Goal: Task Accomplishment & Management: Manage account settings

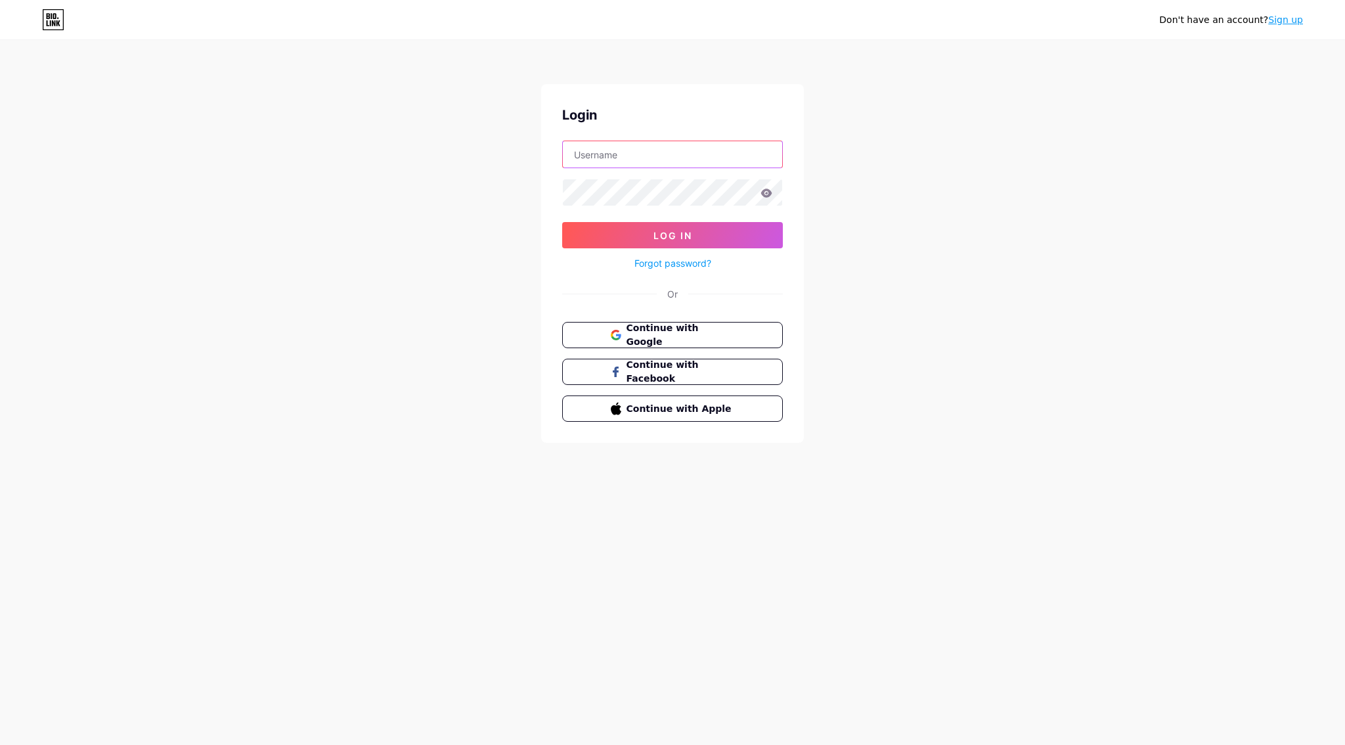
type input "simon@gtvone.com"
click at [648, 232] on button "Log In" at bounding box center [672, 235] width 221 height 26
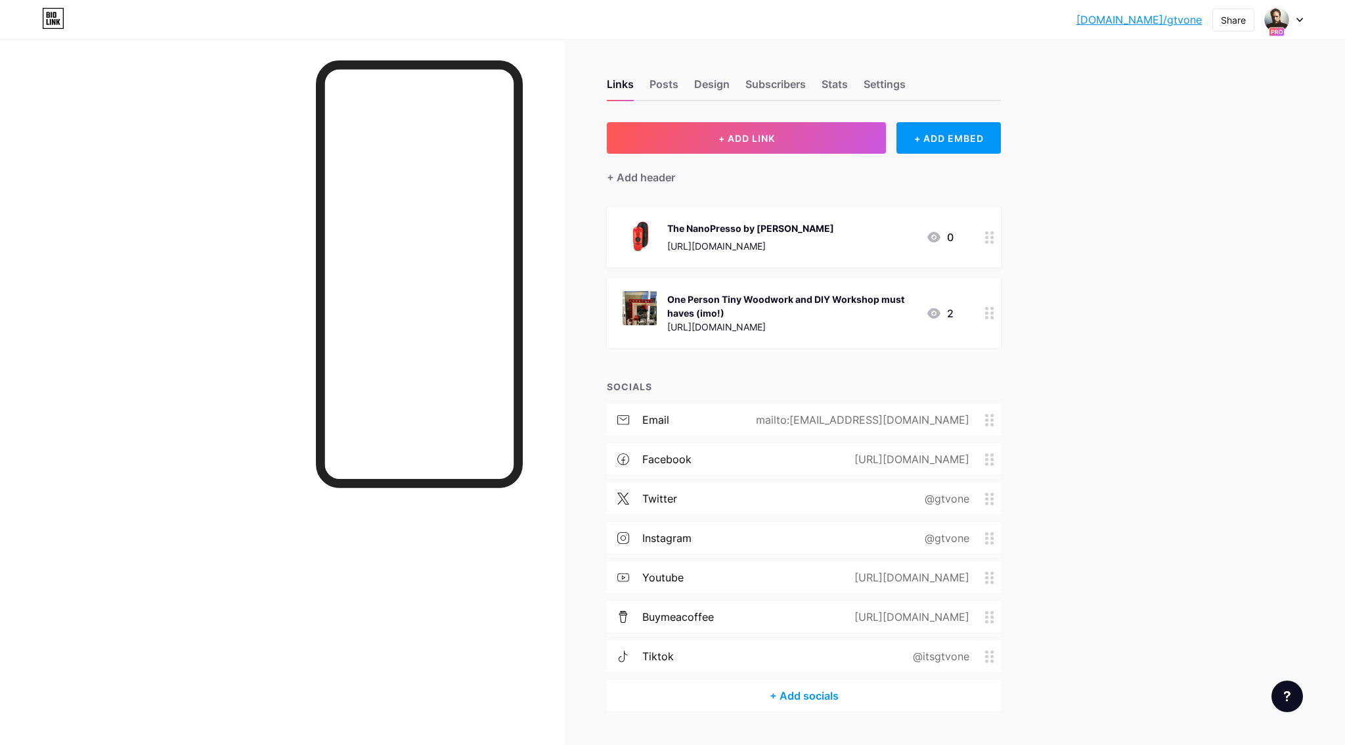
click at [1299, 16] on div at bounding box center [1284, 20] width 38 height 24
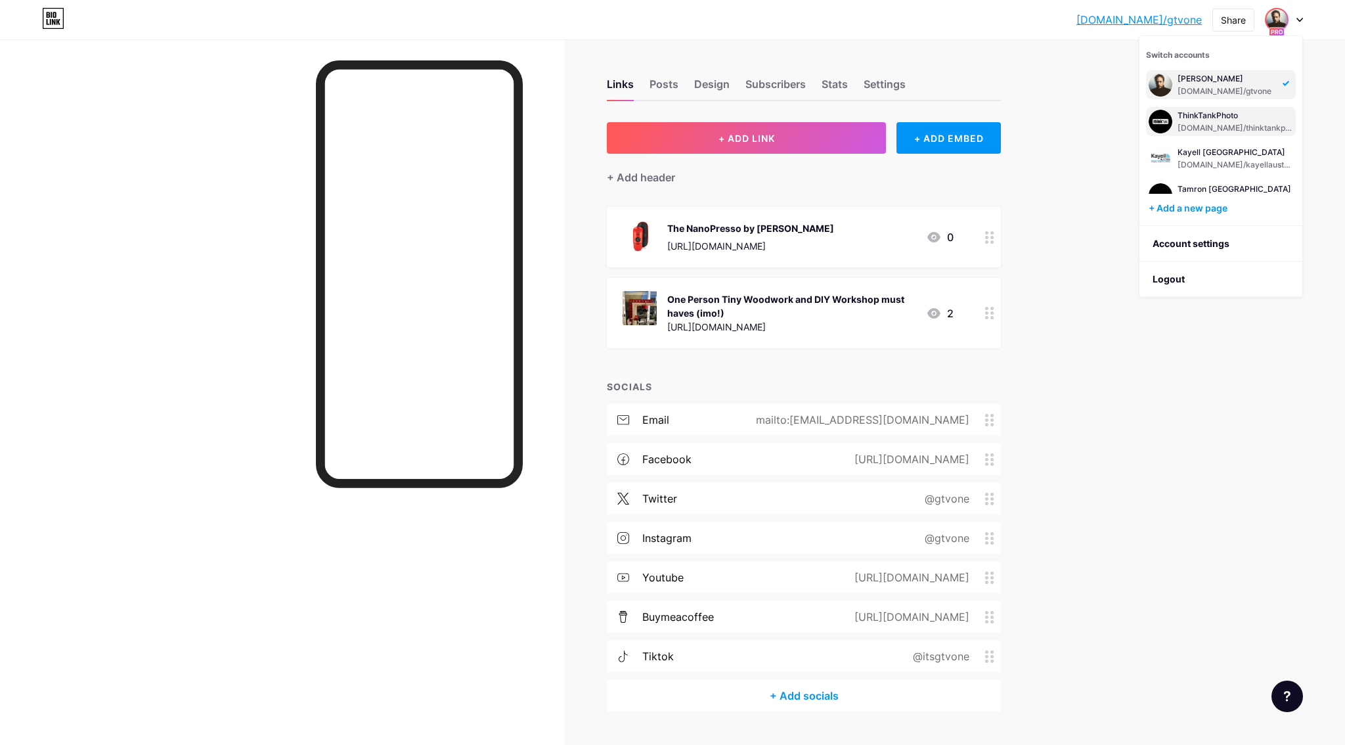
click at [1201, 116] on div "ThinkTankPhoto" at bounding box center [1235, 115] width 116 height 11
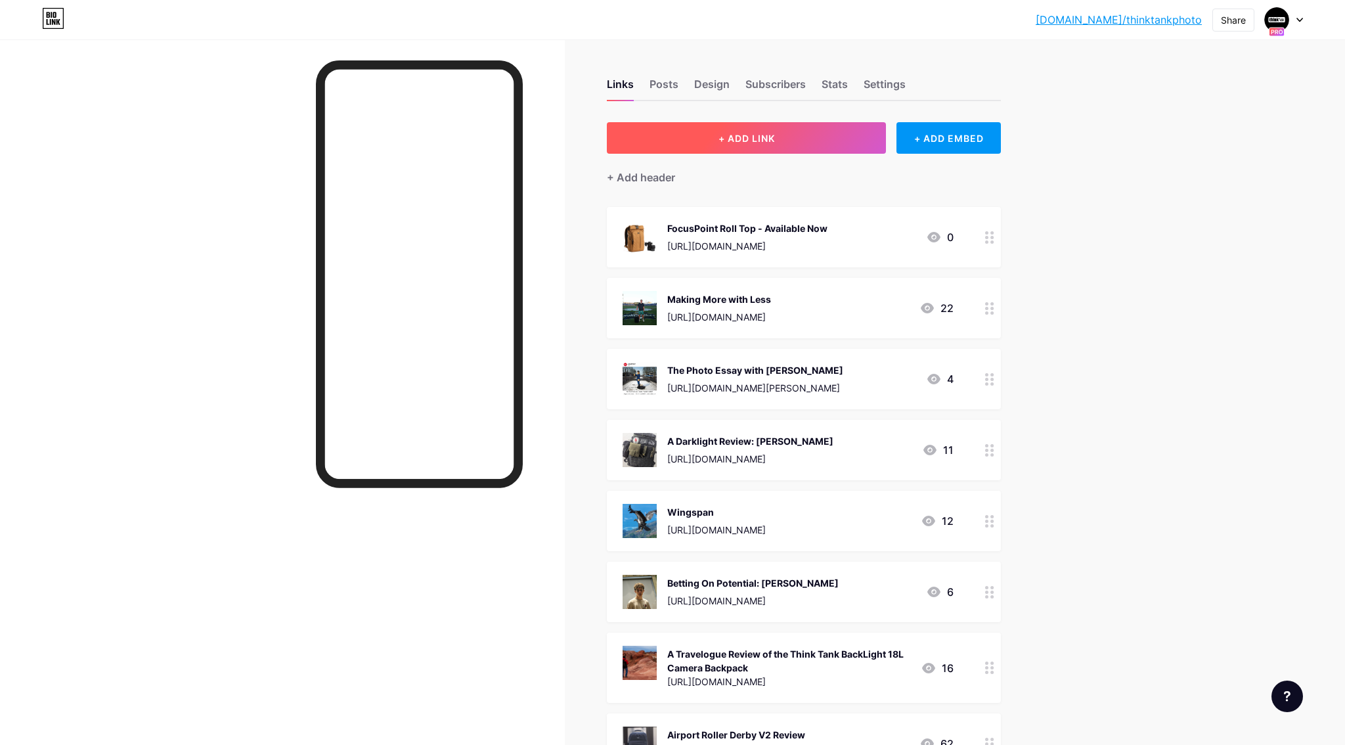
click at [788, 132] on button "+ ADD LINK" at bounding box center [746, 138] width 279 height 32
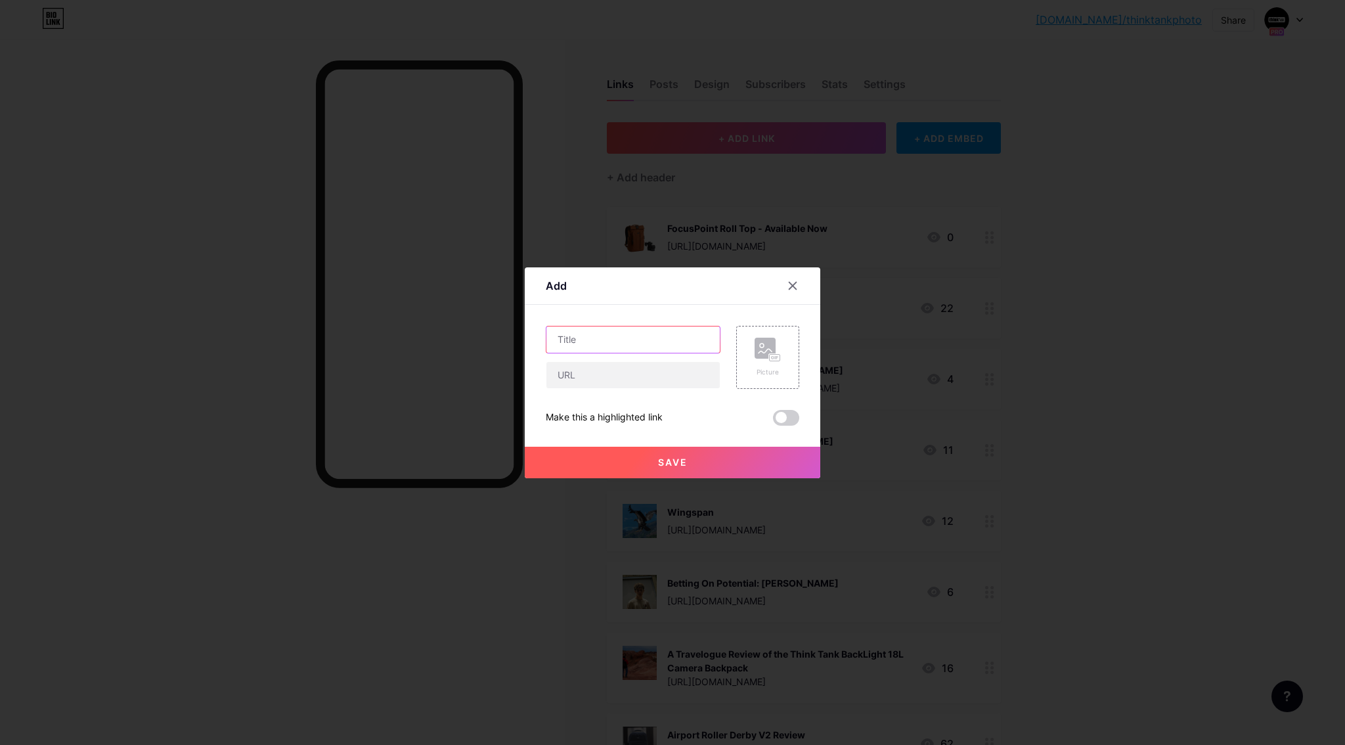
click at [588, 334] on input "text" at bounding box center [632, 339] width 173 height 26
type input "Becoming the Focus Point"
paste input "[URL][DOMAIN_NAME]"
type input "[URL][DOMAIN_NAME]"
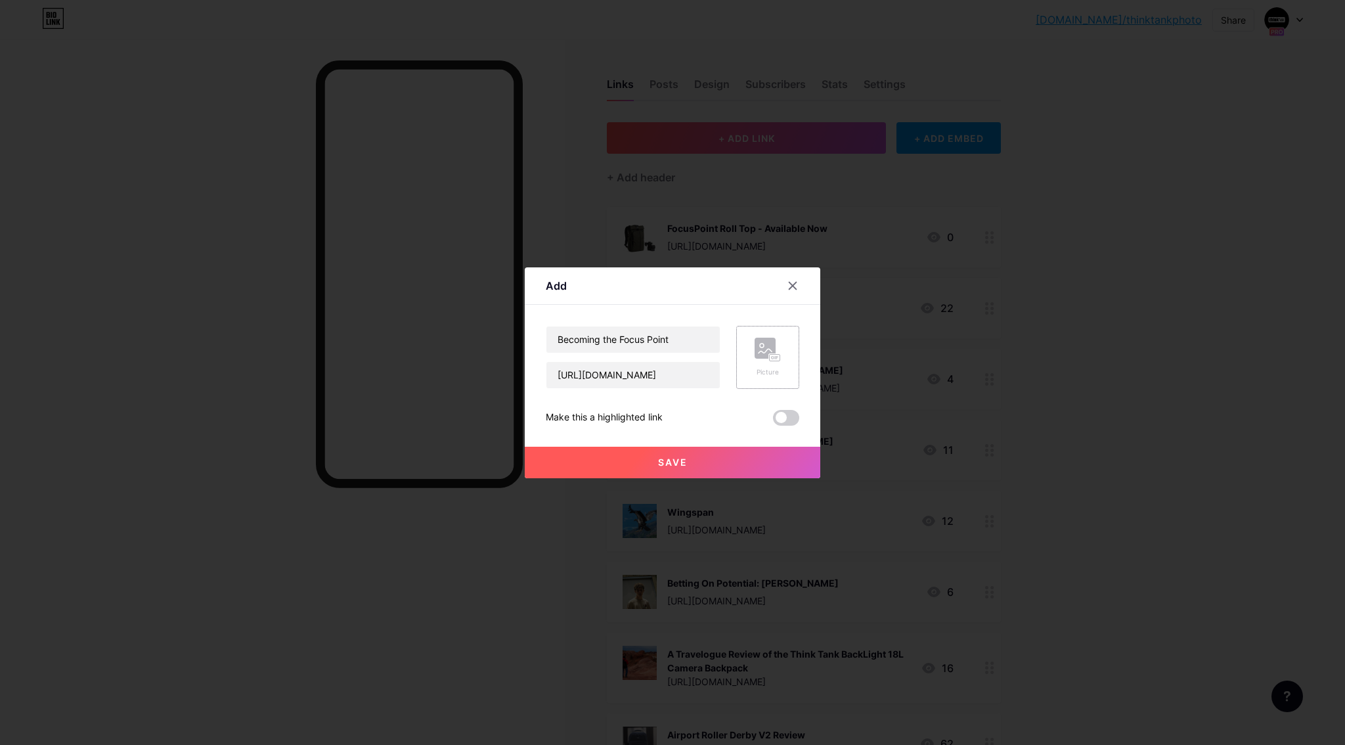
click at [754, 351] on div "Picture" at bounding box center [767, 357] width 63 height 63
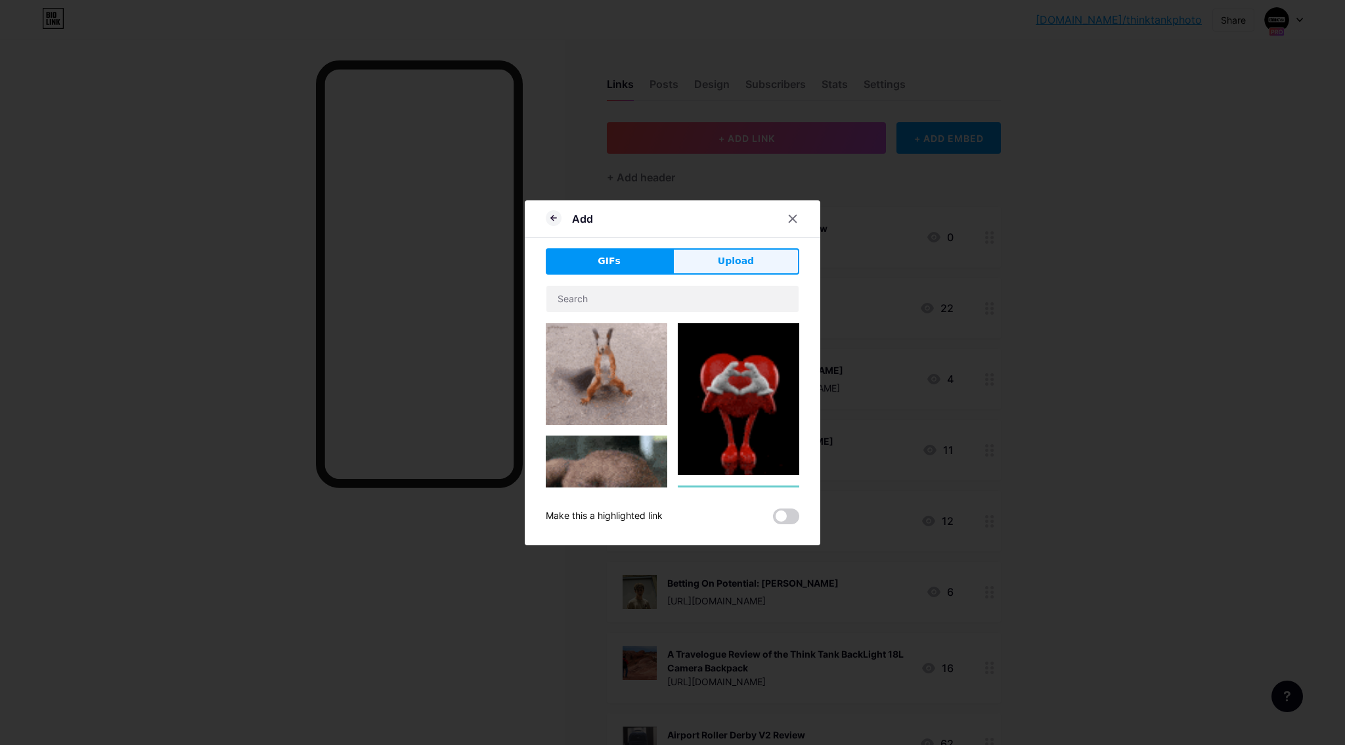
click at [719, 258] on button "Upload" at bounding box center [735, 261] width 127 height 26
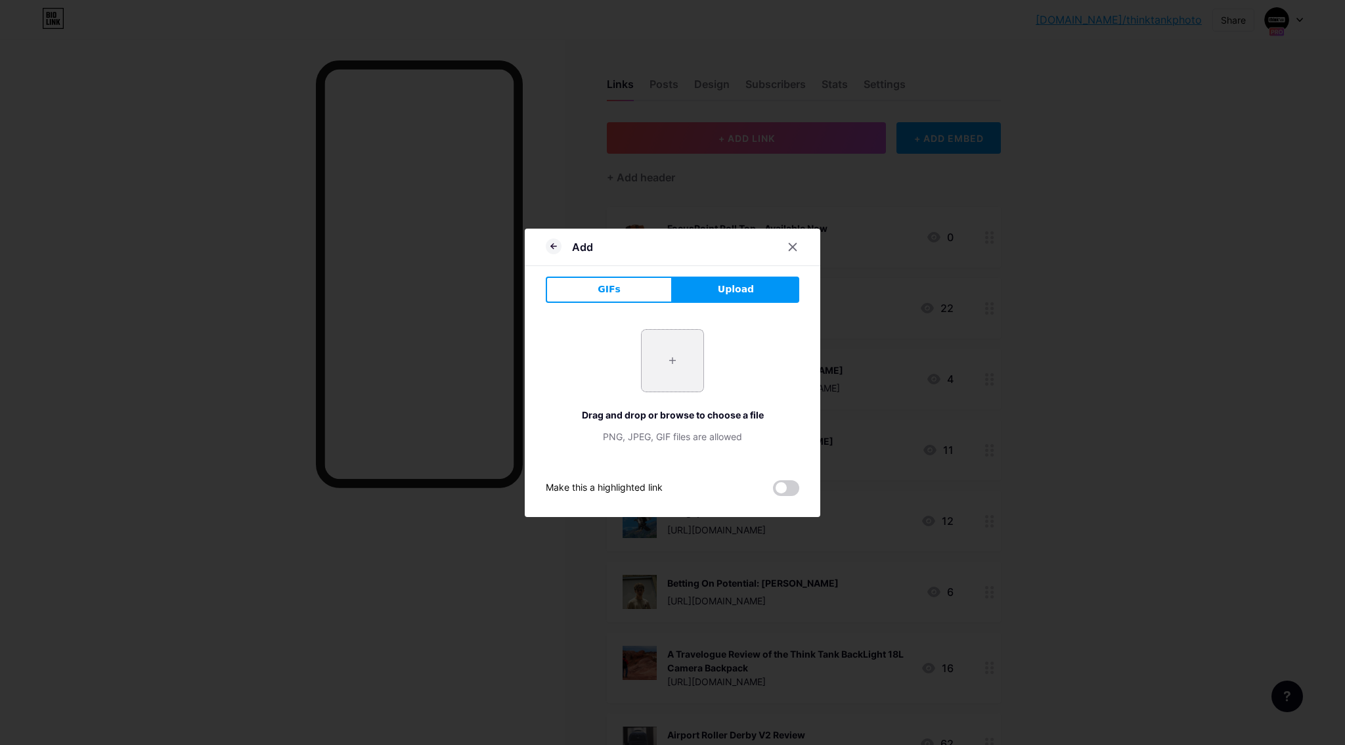
click at [681, 378] on input "file" at bounding box center [673, 361] width 62 height 62
type input "C:\fakepath\1.jpg"
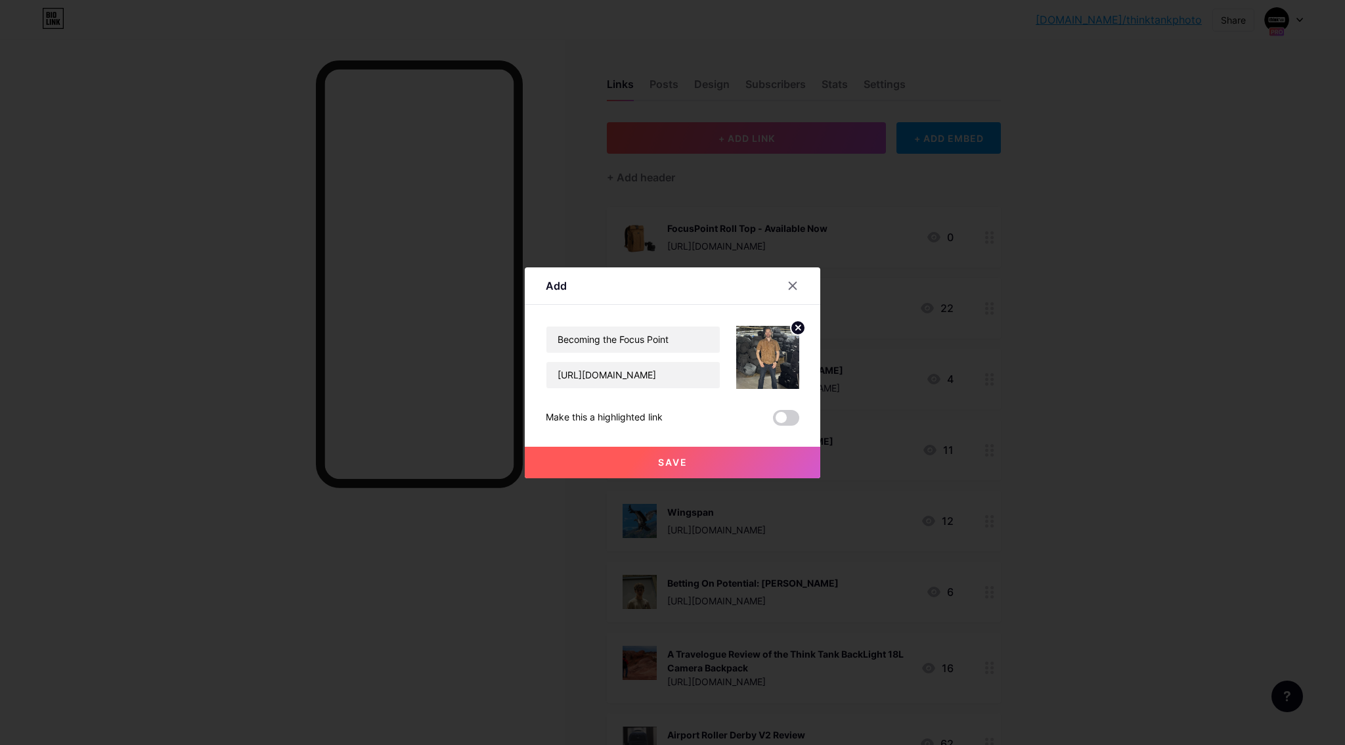
click at [675, 454] on button "Save" at bounding box center [672, 462] width 295 height 32
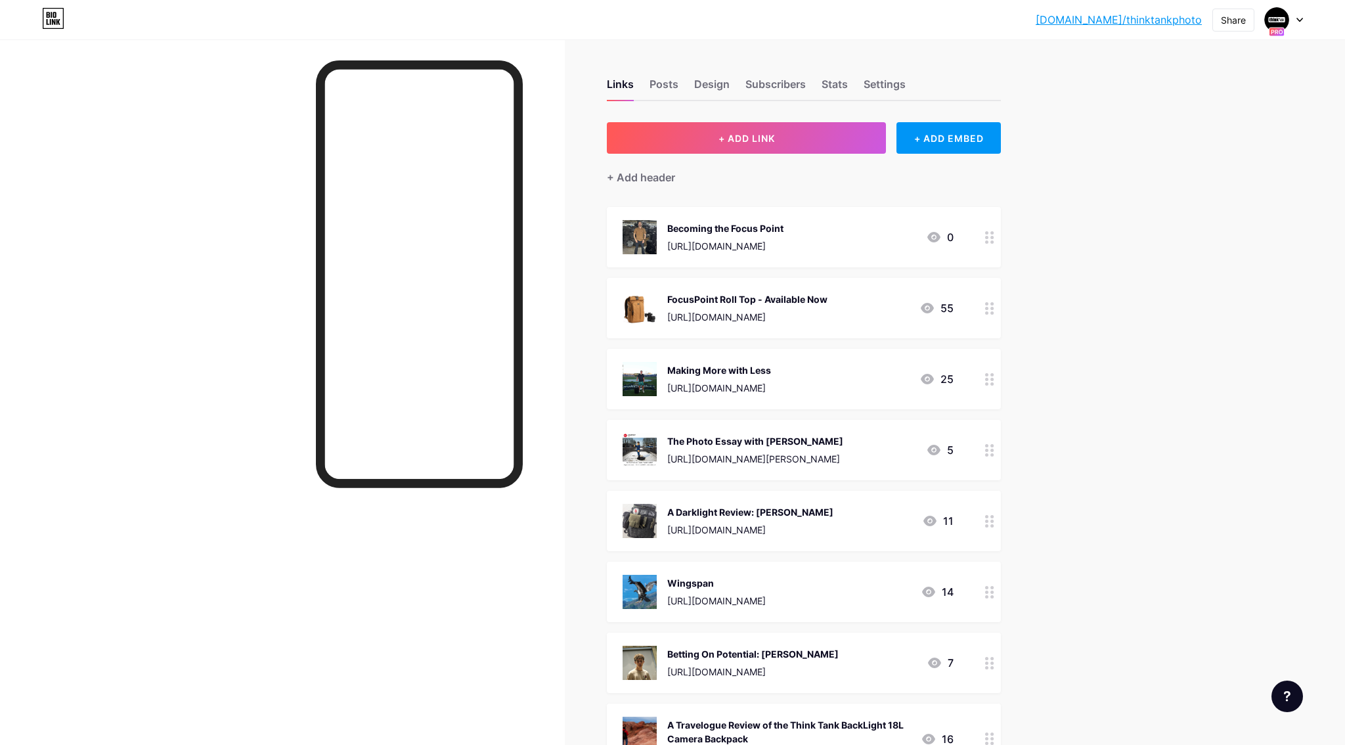
click at [775, 233] on div "Becoming the Focus Point" at bounding box center [725, 228] width 116 height 14
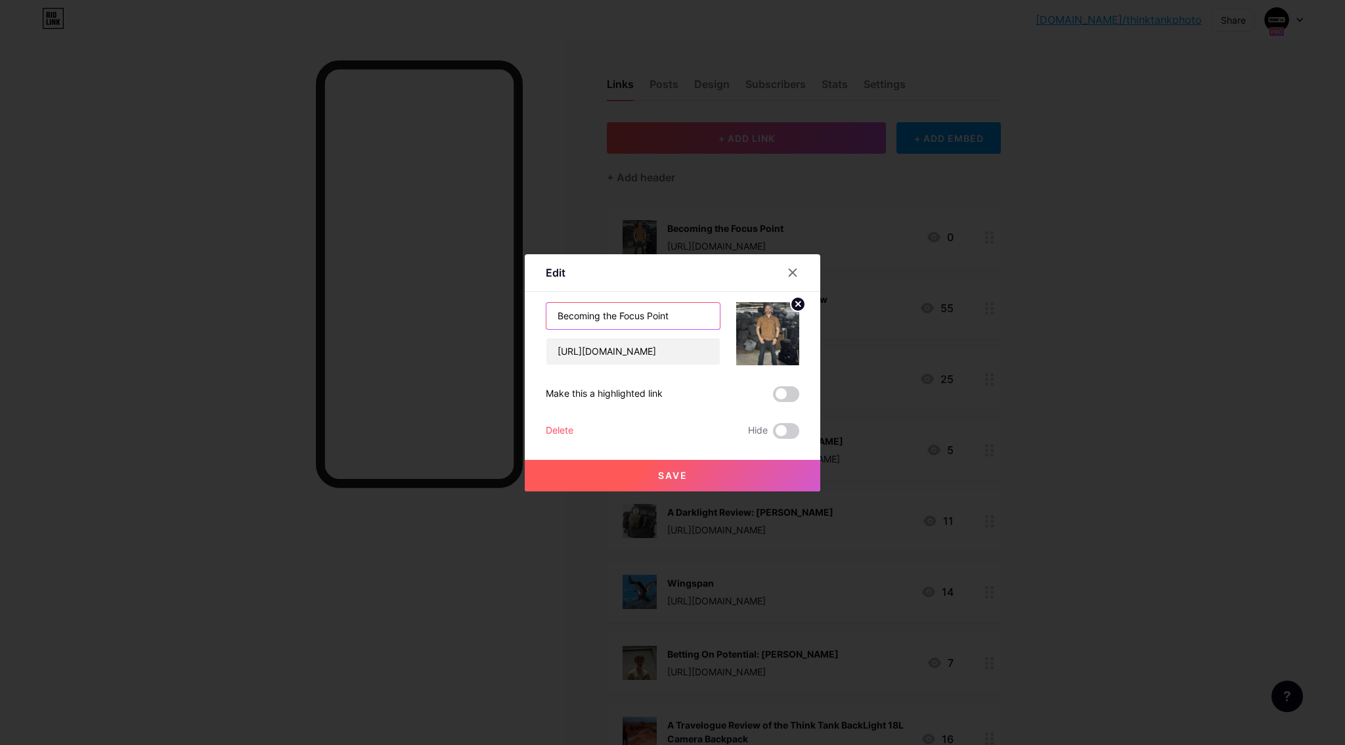
click at [648, 310] on input "Becoming the Focus Point" at bounding box center [632, 316] width 173 height 26
type input "Becoming the FocusPoint"
click at [689, 484] on button "Save" at bounding box center [672, 476] width 295 height 32
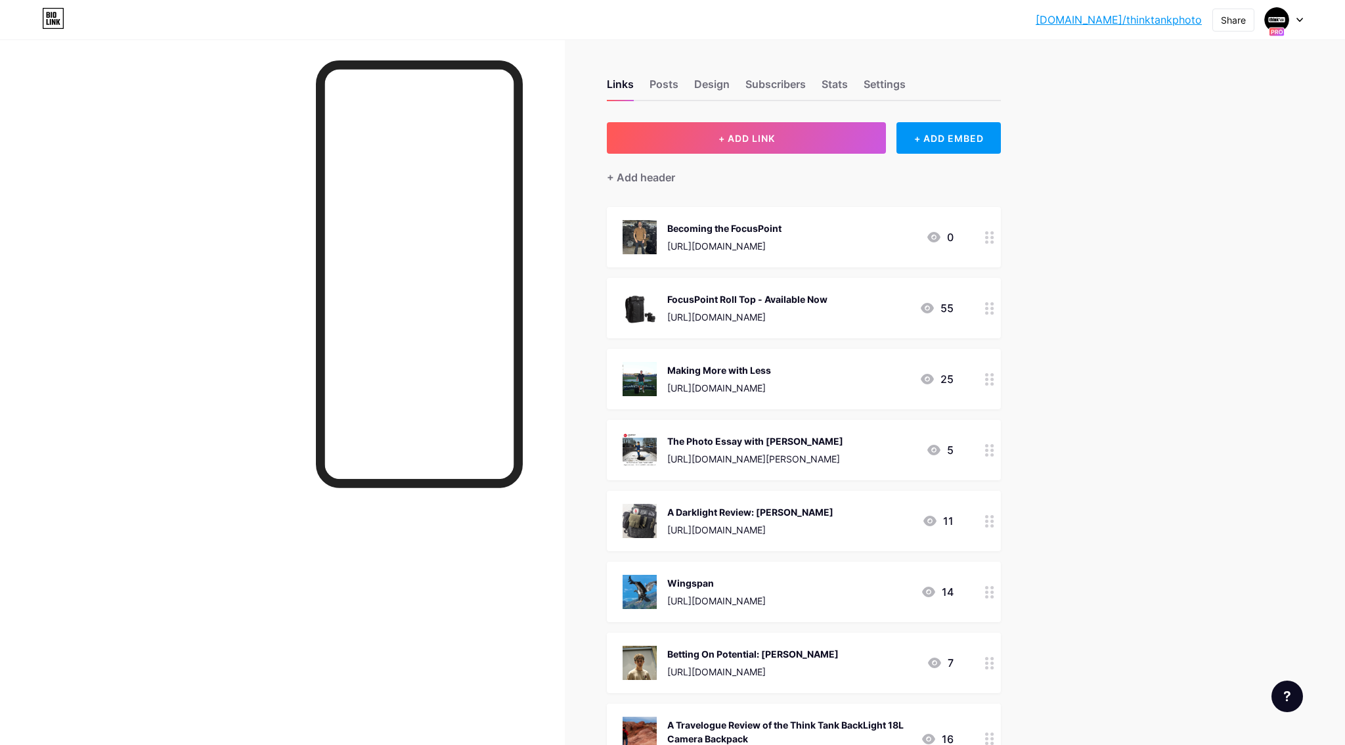
click at [1152, 18] on link "[DOMAIN_NAME]/thinktankphoto" at bounding box center [1118, 20] width 166 height 16
